Goal: Task Accomplishment & Management: Complete application form

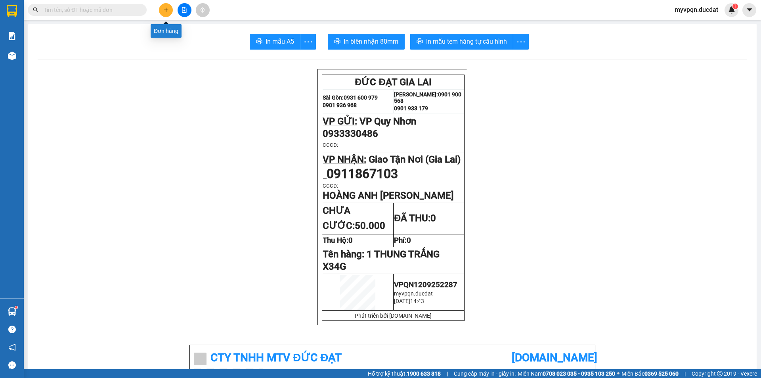
click at [169, 11] on button at bounding box center [166, 10] width 14 height 14
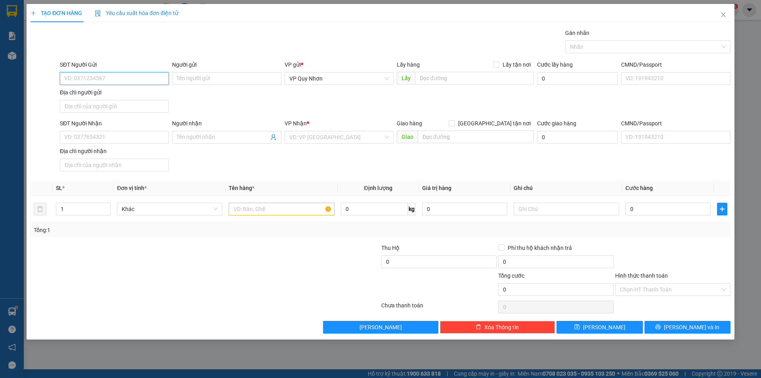
type input "0"
type input "0935523781"
click at [116, 139] on input "SĐT Người Nhận" at bounding box center [114, 137] width 109 height 13
type input "0967111213"
click at [307, 140] on input "search" at bounding box center [337, 137] width 94 height 12
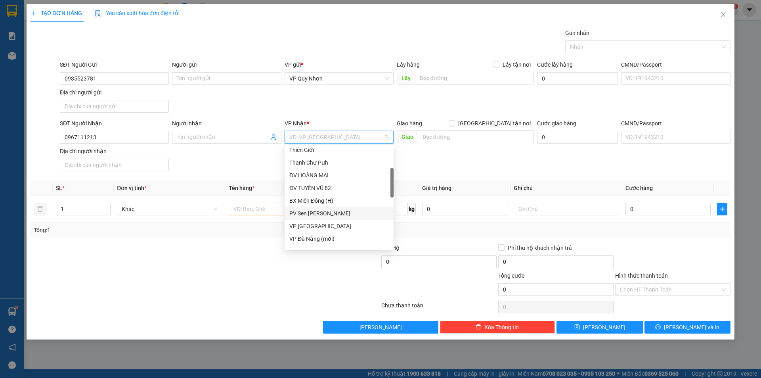
scroll to position [119, 0]
click at [324, 223] on div "Giao Tận Nơi (Gia Lai)" at bounding box center [340, 224] width 100 height 9
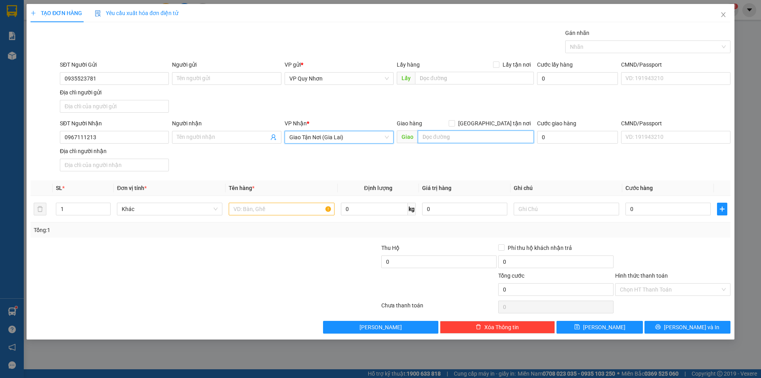
click at [447, 136] on input "text" at bounding box center [476, 136] width 116 height 13
click at [446, 135] on input "text" at bounding box center [476, 136] width 116 height 13
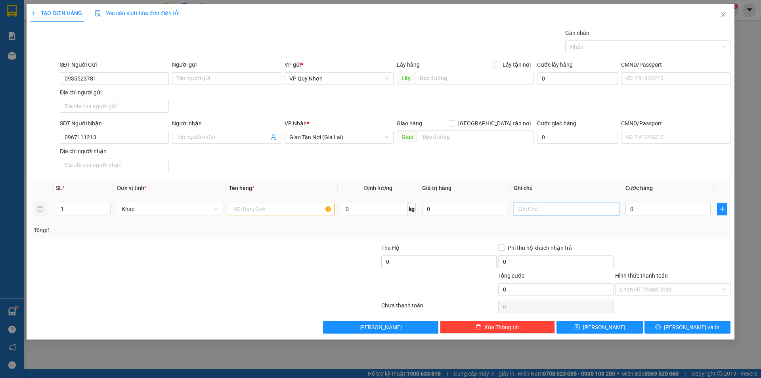
click at [524, 206] on input "text" at bounding box center [566, 209] width 105 height 13
type input "X"
click at [257, 208] on input "text" at bounding box center [281, 209] width 105 height 13
type input "1 THUNG XÔP VÀNG"
click at [564, 207] on input "X" at bounding box center [566, 209] width 105 height 13
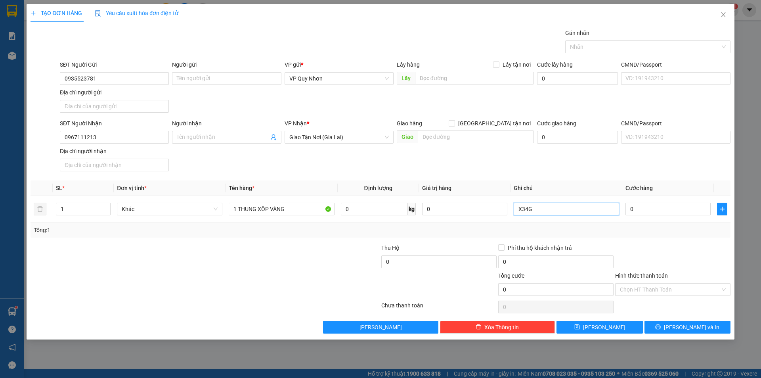
type input "X34G"
click at [462, 130] on div "Giao hàng [GEOGRAPHIC_DATA] tận nơi" at bounding box center [465, 125] width 137 height 12
click at [461, 133] on input "text" at bounding box center [476, 136] width 116 height 13
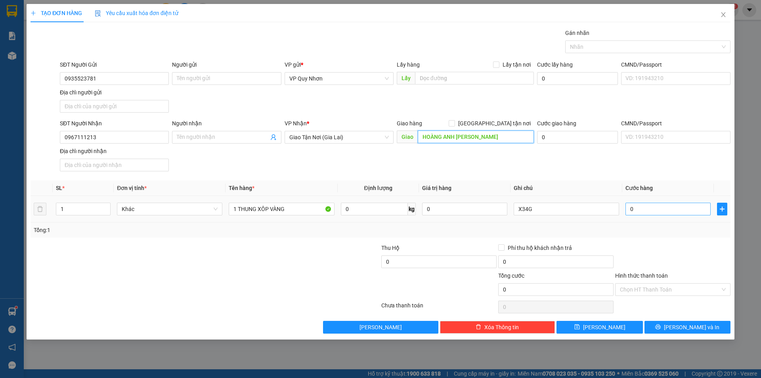
type input "HOÀNG ANH [PERSON_NAME]"
click at [641, 207] on input "0" at bounding box center [668, 209] width 85 height 13
type input "4"
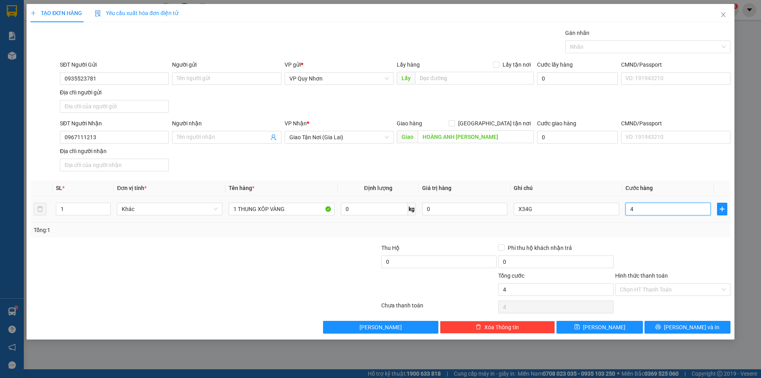
type input "40"
type input "400"
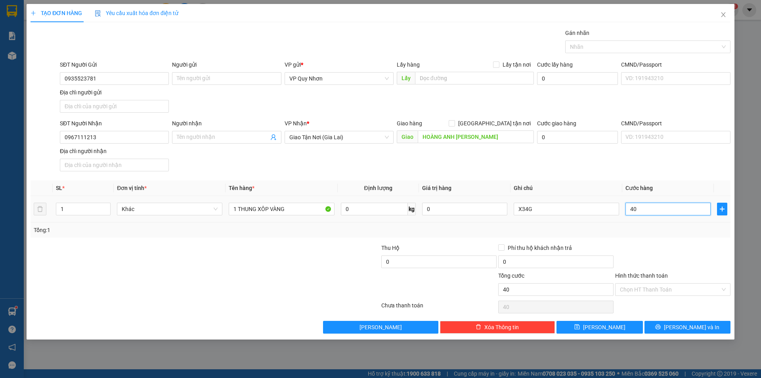
type input "400"
type input "4.000"
type input "40.000"
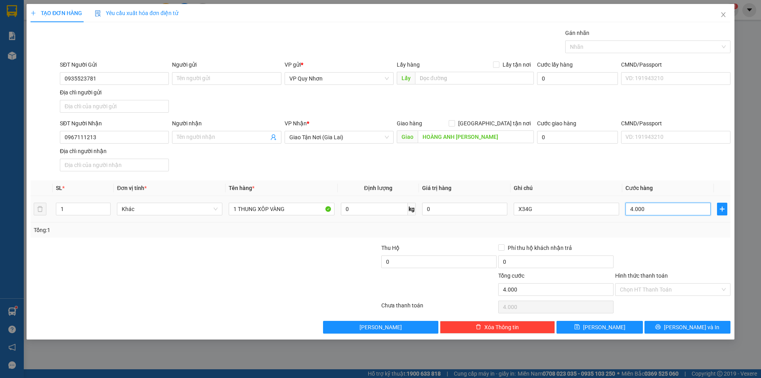
type input "40.000"
click at [663, 288] on input "Hình thức thanh toán" at bounding box center [670, 290] width 100 height 12
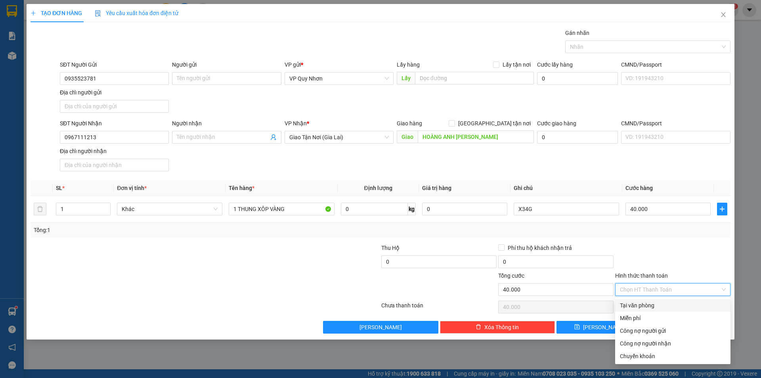
click at [660, 301] on div "Tại văn phòng" at bounding box center [673, 305] width 106 height 9
type input "0"
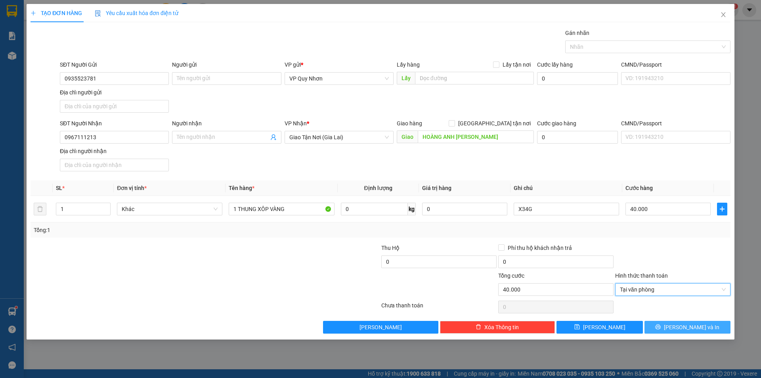
click at [665, 322] on button "[PERSON_NAME] và In" at bounding box center [688, 327] width 86 height 13
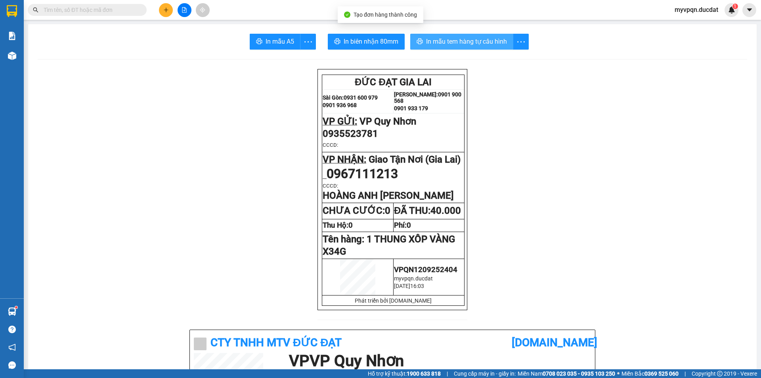
click at [428, 43] on span "In mẫu tem hàng tự cấu hình" at bounding box center [466, 41] width 81 height 10
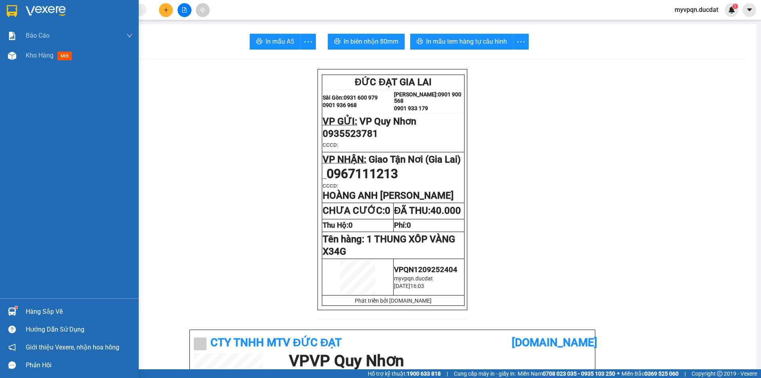
drag, startPoint x: 10, startPoint y: 56, endPoint x: 57, endPoint y: 67, distance: 48.6
click at [10, 55] on img at bounding box center [12, 56] width 8 height 8
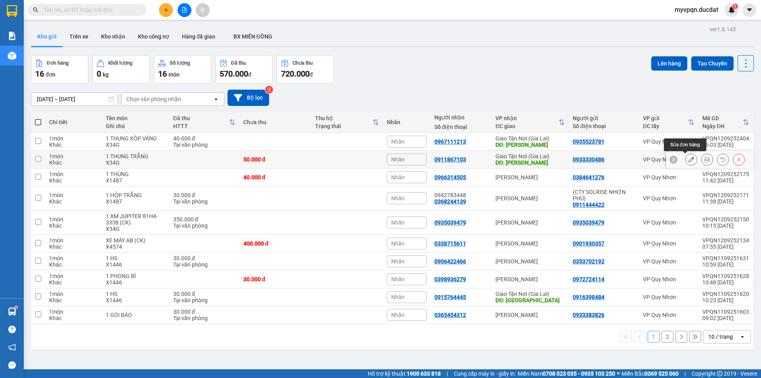
click at [689, 159] on button at bounding box center [691, 160] width 11 height 14
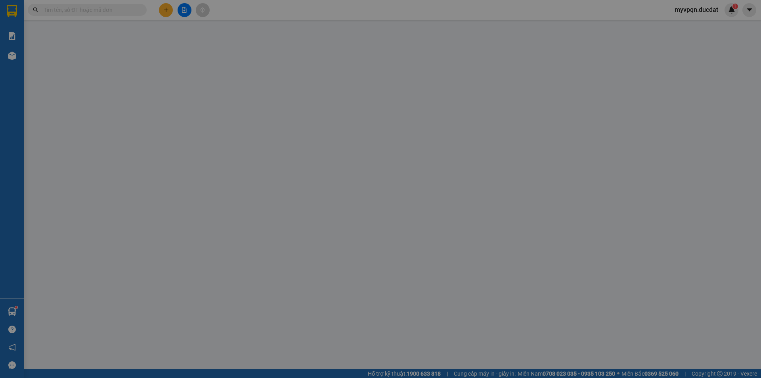
type input "0933330486"
type input "0911867103"
type input "HOÀNG ANH [PERSON_NAME]"
type input "50.000"
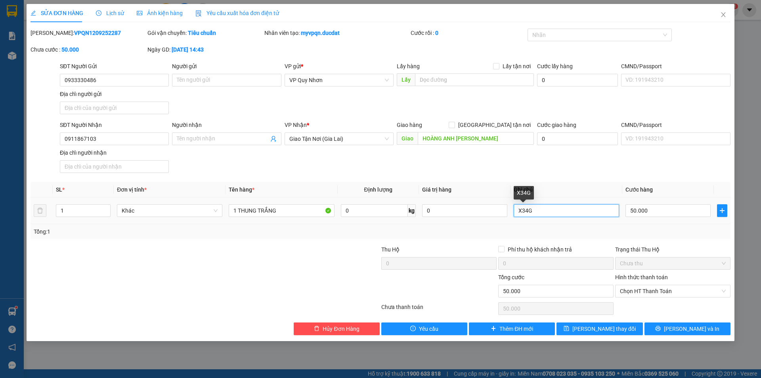
click at [551, 212] on input "X34G" at bounding box center [566, 210] width 105 height 13
type input "XE 34 NHẬN DỌC ĐƯỜNG A NGÂN THU"
click at [591, 330] on span "[PERSON_NAME] thay đổi" at bounding box center [604, 328] width 63 height 9
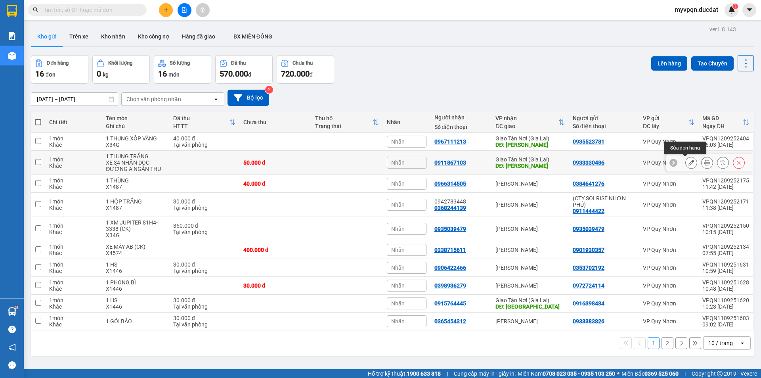
click at [689, 162] on icon at bounding box center [692, 163] width 6 height 6
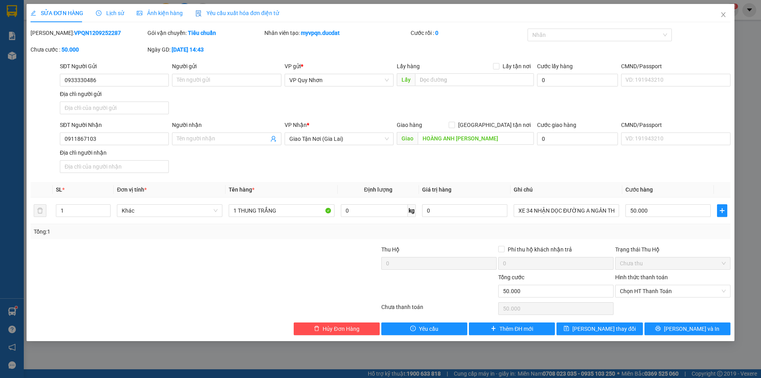
click at [0, 92] on div "SỬA ĐƠN HÀNG Lịch sử Ảnh kiện hàng Yêu cầu xuất hóa đơn điện tử Total Paid Fee …" at bounding box center [380, 189] width 761 height 378
click at [0, 225] on div "SỬA ĐƠN HÀNG Lịch sử Ảnh kiện hàng Yêu cầu xuất hóa đơn điện tử Total Paid Fee …" at bounding box center [380, 189] width 761 height 378
click at [532, 347] on div "SỬA ĐƠN HÀNG Lịch sử Ảnh kiện hàng Yêu cầu xuất hóa đơn điện tử Total Paid Fee …" at bounding box center [380, 189] width 761 height 378
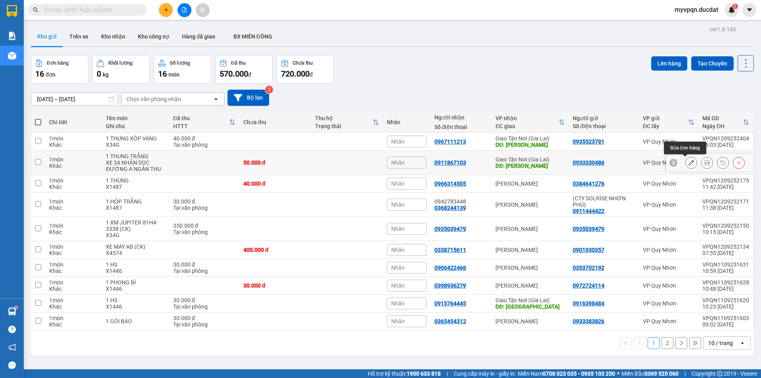
click at [686, 163] on button at bounding box center [691, 163] width 11 height 14
click at [437, 41] on div "Kho gửi Trên xe Kho nhận Kho công nợ Hàng đã giao BX MIỀN ĐÔNG" at bounding box center [392, 37] width 723 height 21
